Goal: Check status: Check status

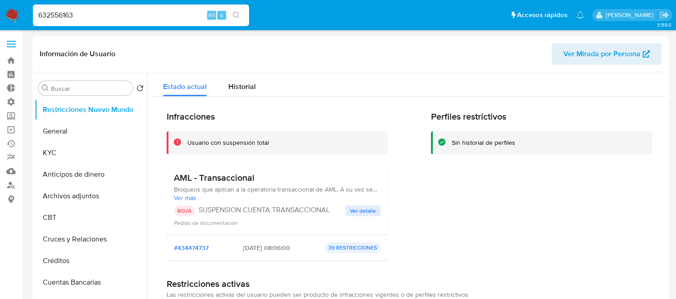
select select "10"
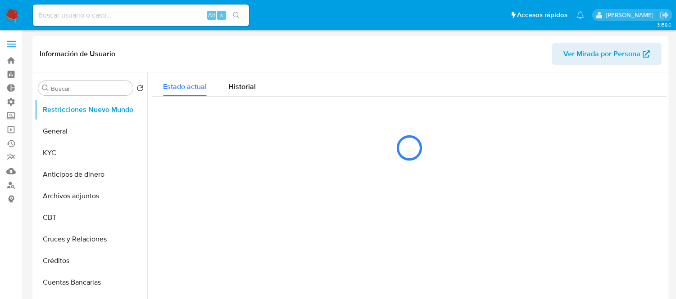
select select "10"
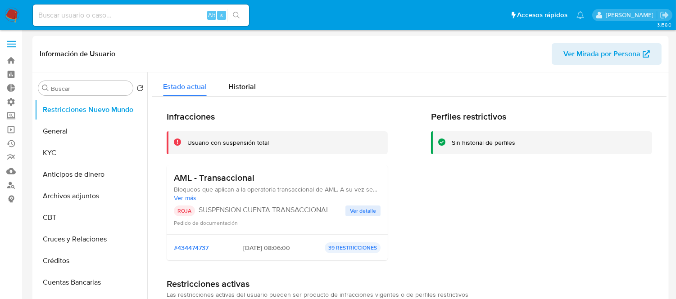
click at [71, 17] on input at bounding box center [141, 15] width 216 height 12
paste input "1478652670"
type input "1478652670"
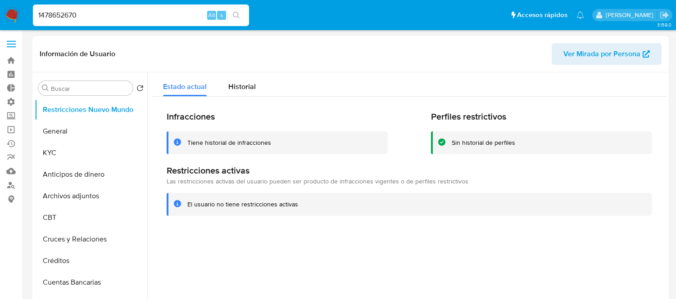
select select "10"
click at [240, 81] on span "Historial" at bounding box center [241, 86] width 27 height 10
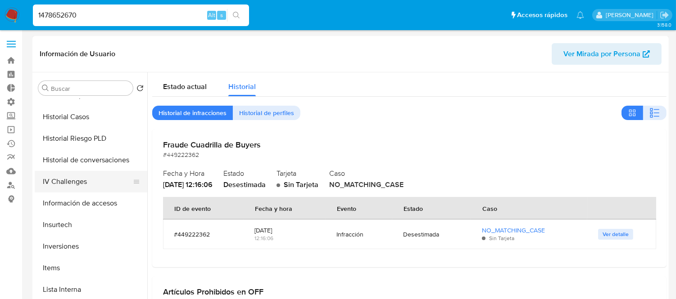
scroll to position [299, 0]
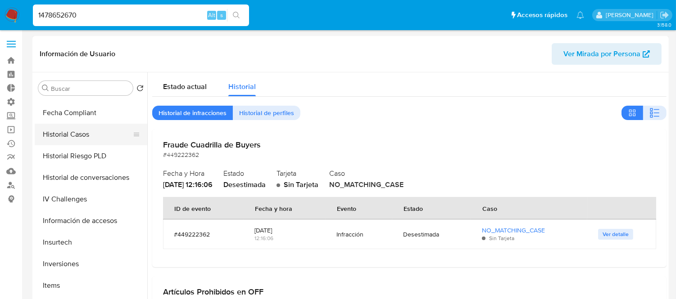
click at [59, 140] on button "Historial Casos" at bounding box center [87, 135] width 105 height 22
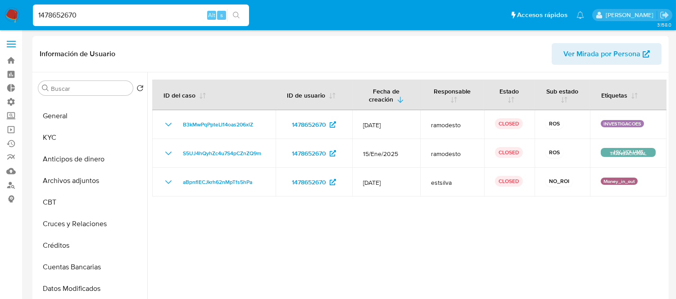
scroll to position [0, 0]
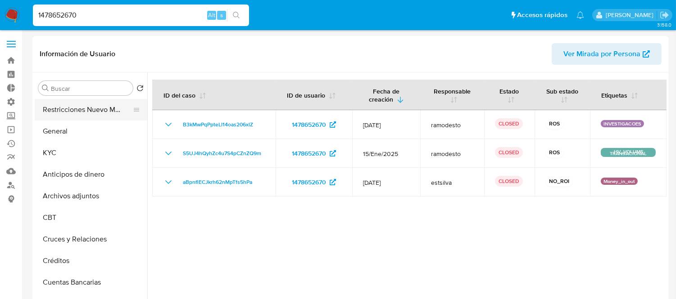
click at [63, 118] on button "Restricciones Nuevo Mundo" at bounding box center [87, 110] width 105 height 22
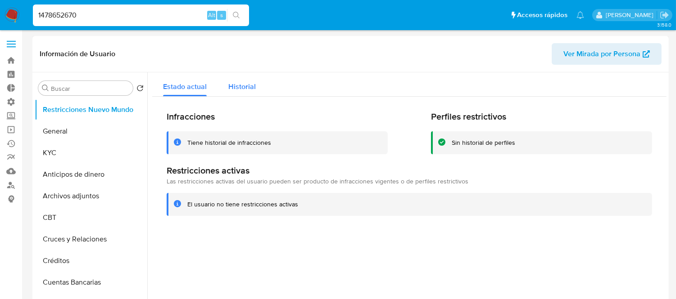
click at [239, 81] on span "Historial" at bounding box center [241, 86] width 27 height 10
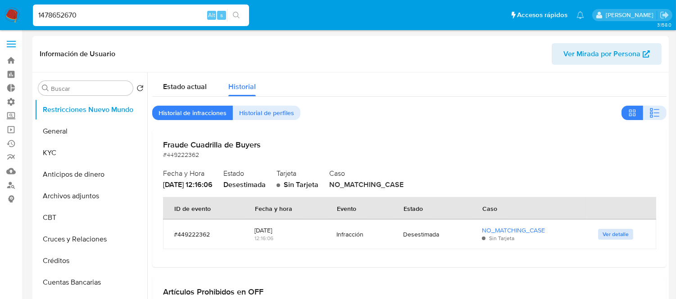
click at [602, 233] on span "Ver detalle" at bounding box center [615, 234] width 26 height 9
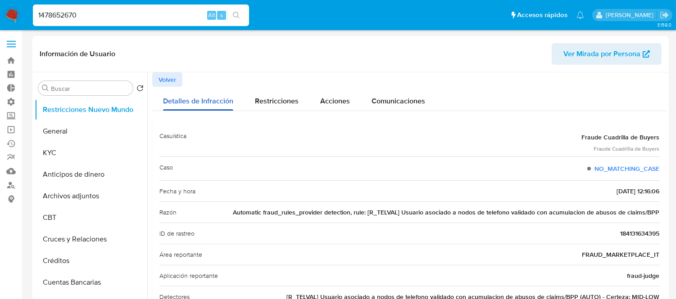
click at [163, 87] on div "Detalles de Infracción" at bounding box center [198, 99] width 70 height 24
click at [163, 84] on span "Volver" at bounding box center [167, 79] width 18 height 13
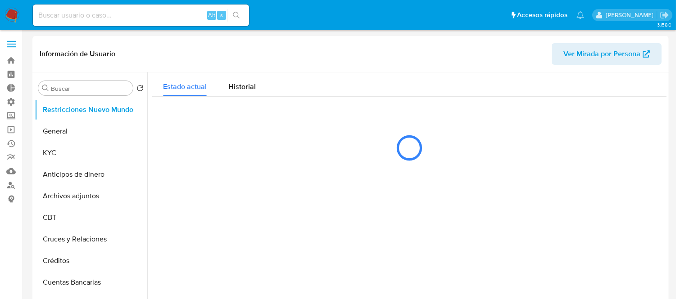
select select "10"
